Goal: Find contact information: Find contact information

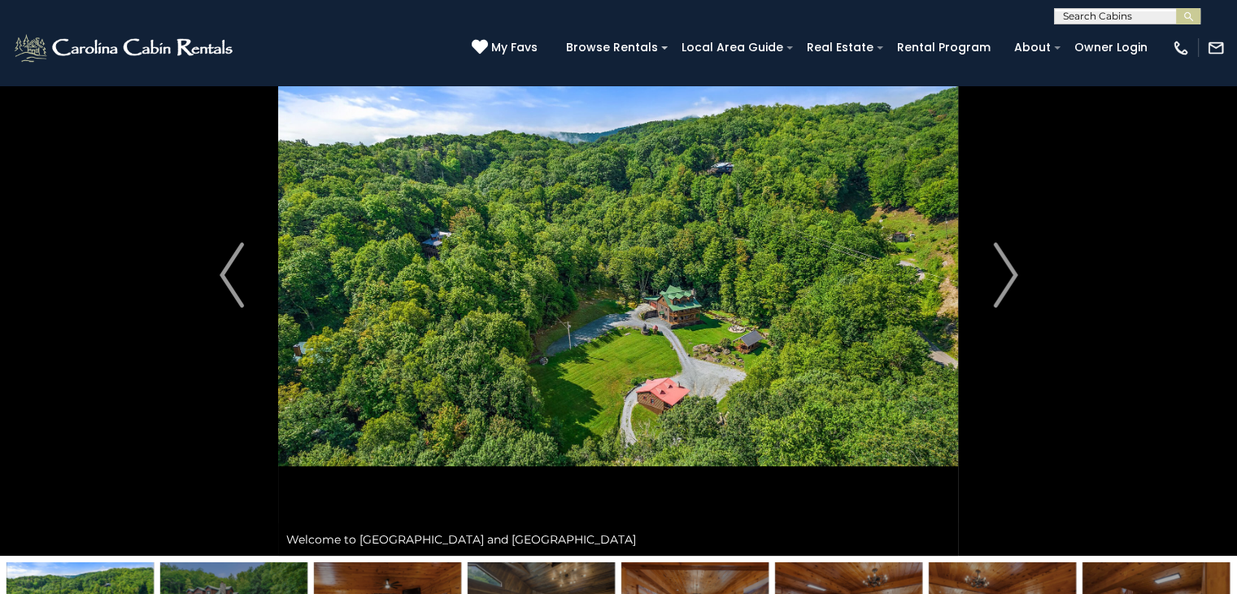
scroll to position [74, 0]
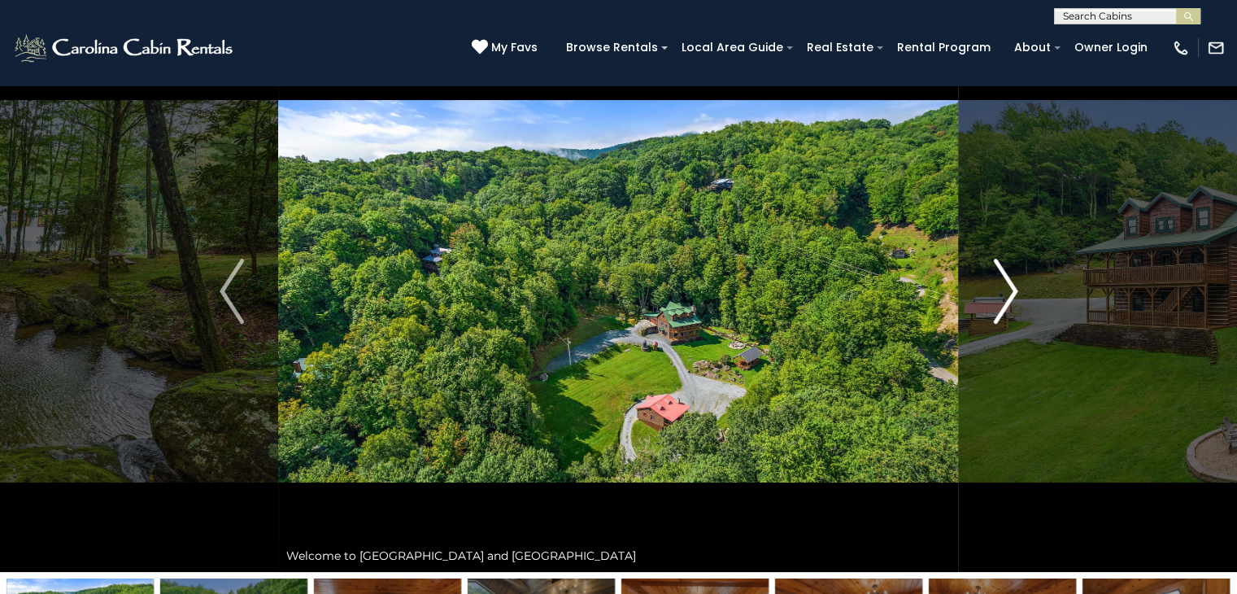
click at [1020, 293] on button "Next" at bounding box center [1006, 291] width 94 height 561
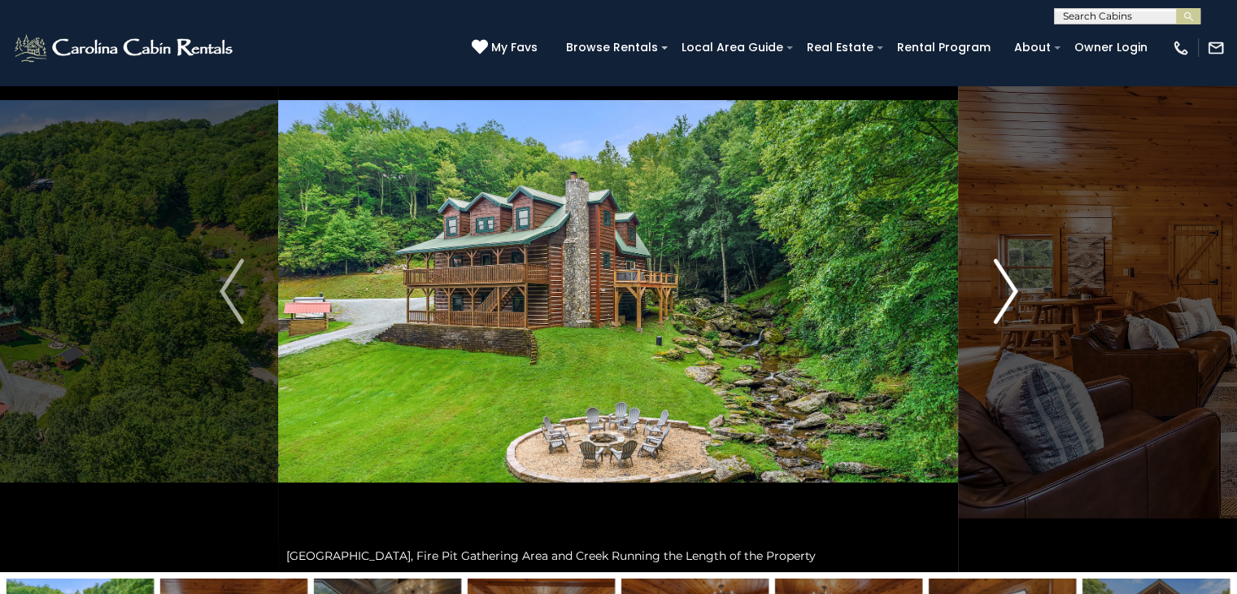
click at [1017, 292] on img "Next" at bounding box center [1005, 291] width 24 height 65
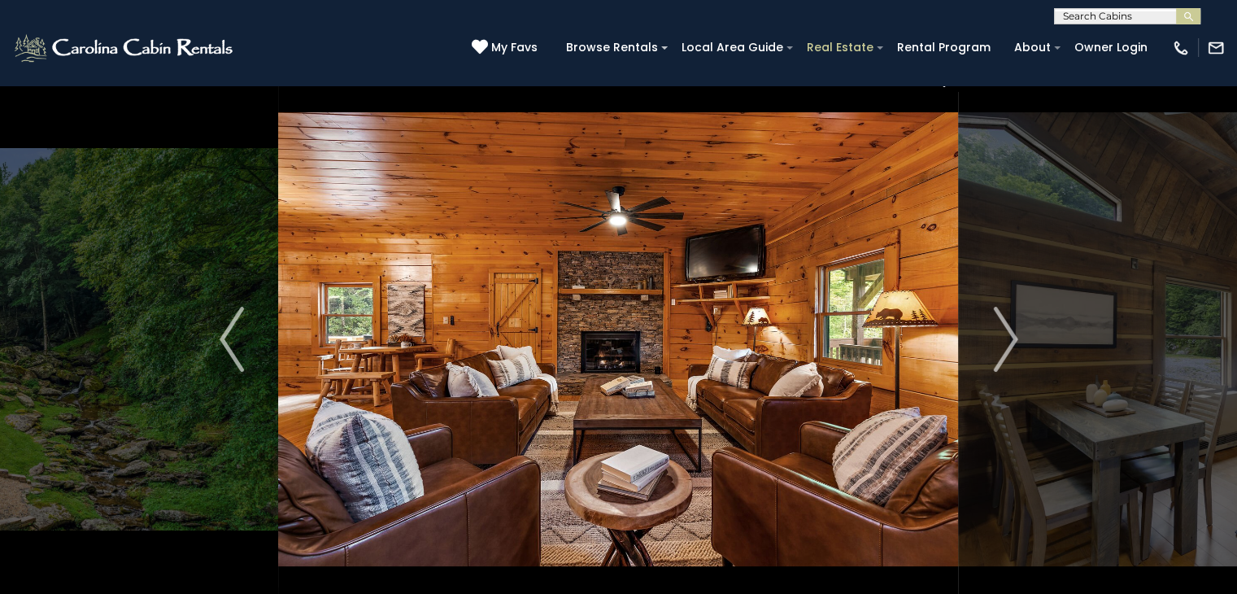
scroll to position [0, 0]
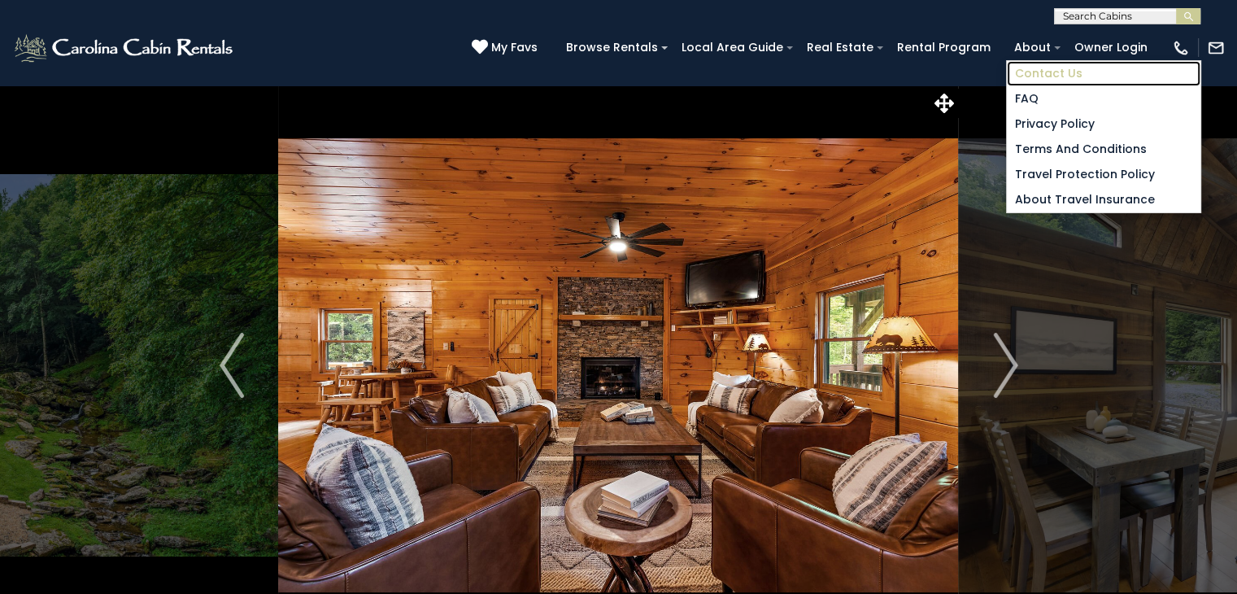
click at [1047, 69] on link "Contact Us" at bounding box center [1104, 73] width 194 height 25
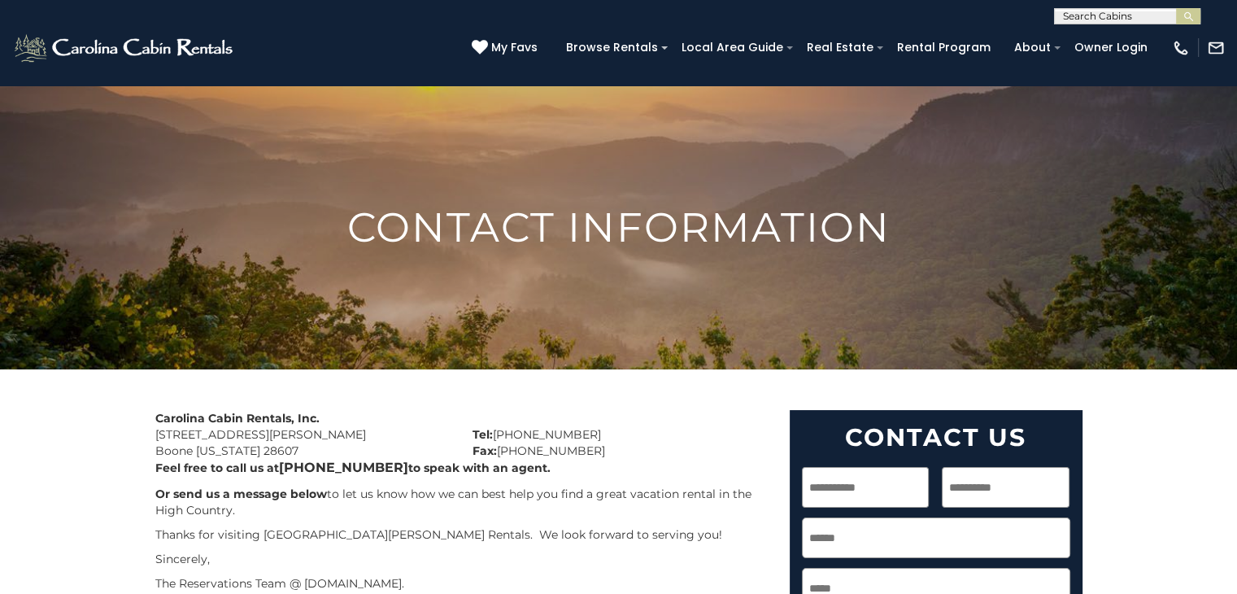
drag, startPoint x: 162, startPoint y: 431, endPoint x: 296, endPoint y: 446, distance: 135.1
click at [296, 446] on div "Carolina Cabin Rentals, Inc. 491 George Wilson Road Boone North Carolina 28607" at bounding box center [301, 434] width 317 height 49
click at [299, 446] on div "Carolina Cabin Rentals, Inc. 491 George Wilson Road Boone North Carolina 28607" at bounding box center [301, 434] width 317 height 49
